Goal: Task Accomplishment & Management: Use online tool/utility

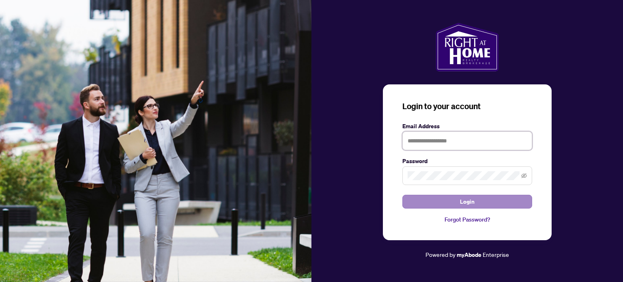
type input "**********"
click at [472, 202] on span "Login" at bounding box center [467, 201] width 15 height 13
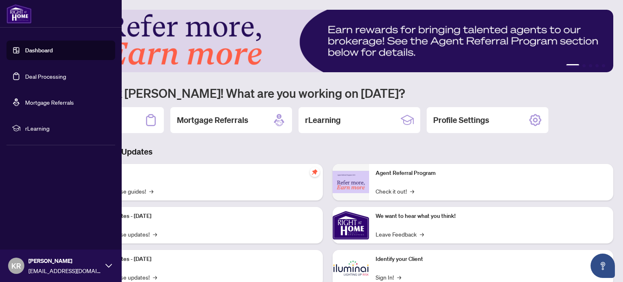
click at [50, 75] on link "Deal Processing" at bounding box center [45, 76] width 41 height 7
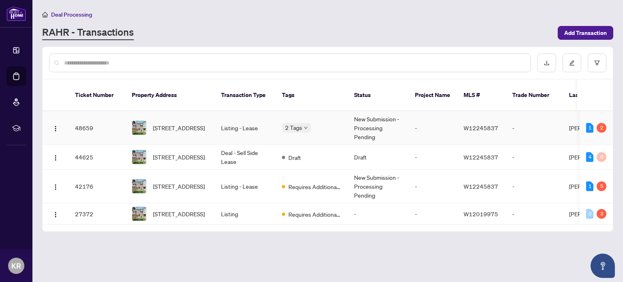
click at [375, 117] on td "New Submission - Processing Pending" at bounding box center [377, 128] width 61 height 34
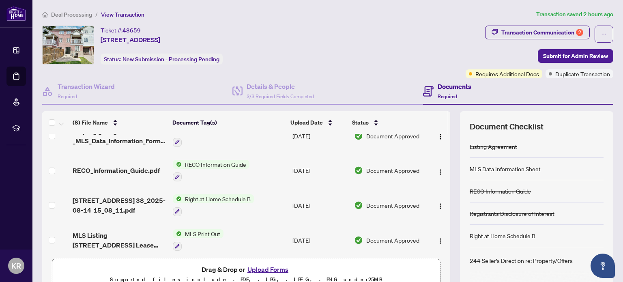
scroll to position [156, 0]
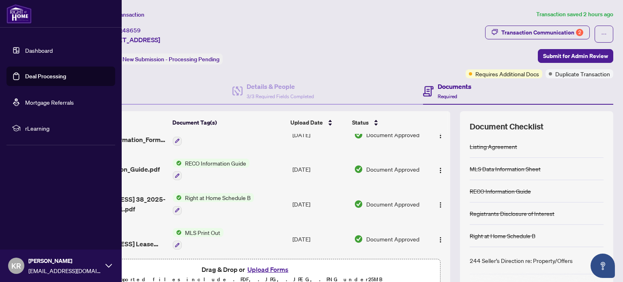
click at [111, 268] on icon at bounding box center [108, 265] width 6 height 6
click at [38, 130] on span "rLearning" at bounding box center [67, 128] width 84 height 9
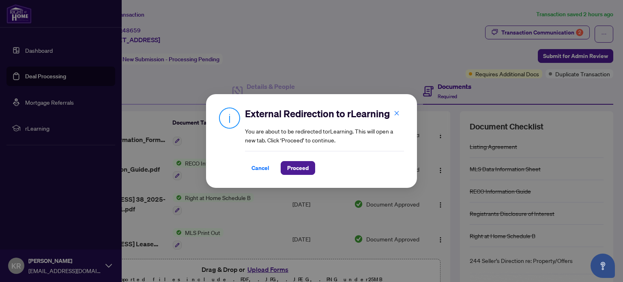
click at [98, 267] on div "External Redirection to rLearning You are about to be redirected to rLearning .…" at bounding box center [311, 141] width 623 height 282
click at [293, 170] on span "Proceed" at bounding box center [297, 167] width 21 height 13
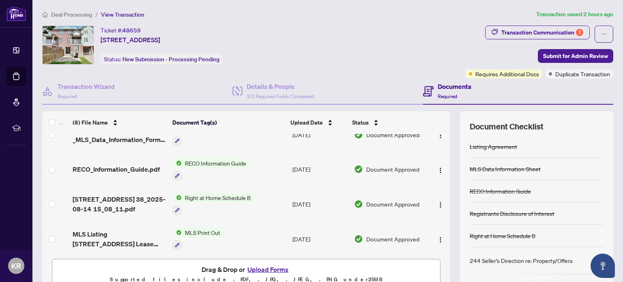
click at [409, 13] on ol "Deal Processing / View Transaction" at bounding box center [287, 14] width 491 height 9
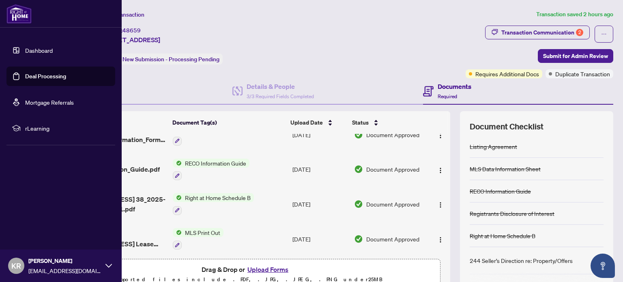
click at [107, 264] on icon at bounding box center [108, 265] width 6 height 6
click at [30, 214] on span "Logout" at bounding box center [33, 217] width 18 height 13
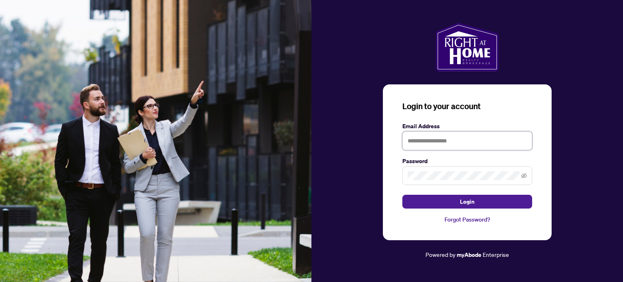
type input "**********"
